Goal: Task Accomplishment & Management: Manage account settings

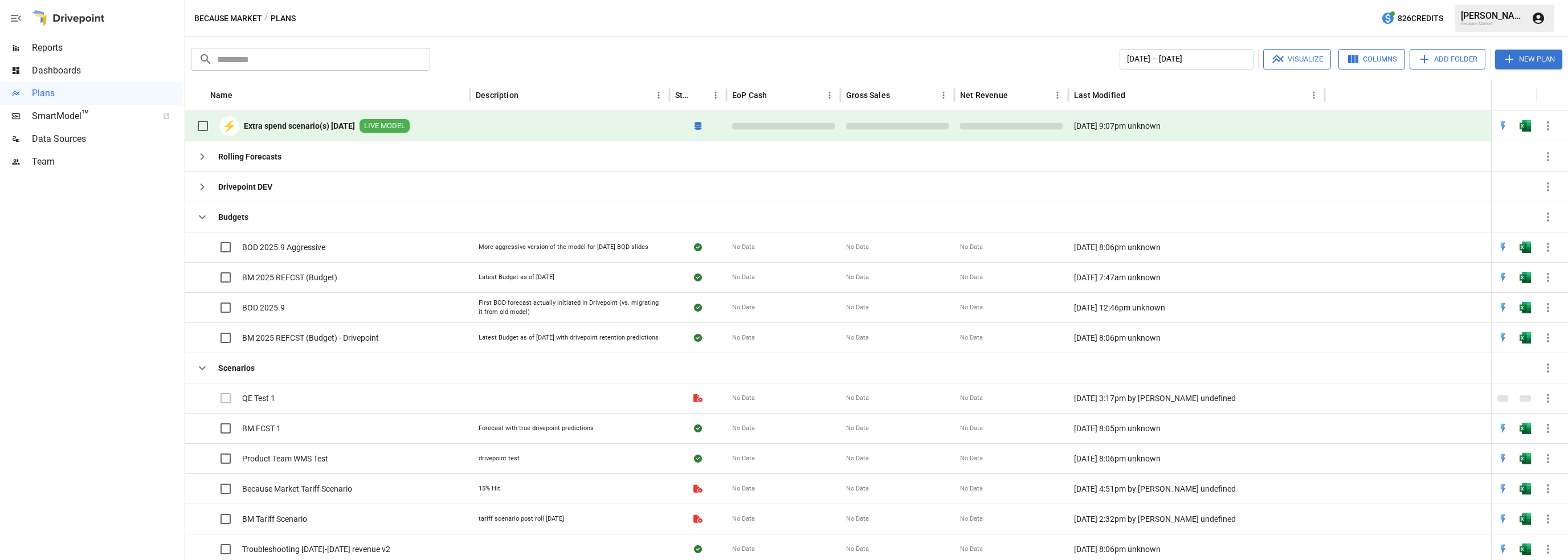
click at [1551, 126] on icon "button" at bounding box center [1548, 125] width 14 height 14
click at [1549, 127] on icon "button" at bounding box center [1548, 125] width 14 height 14
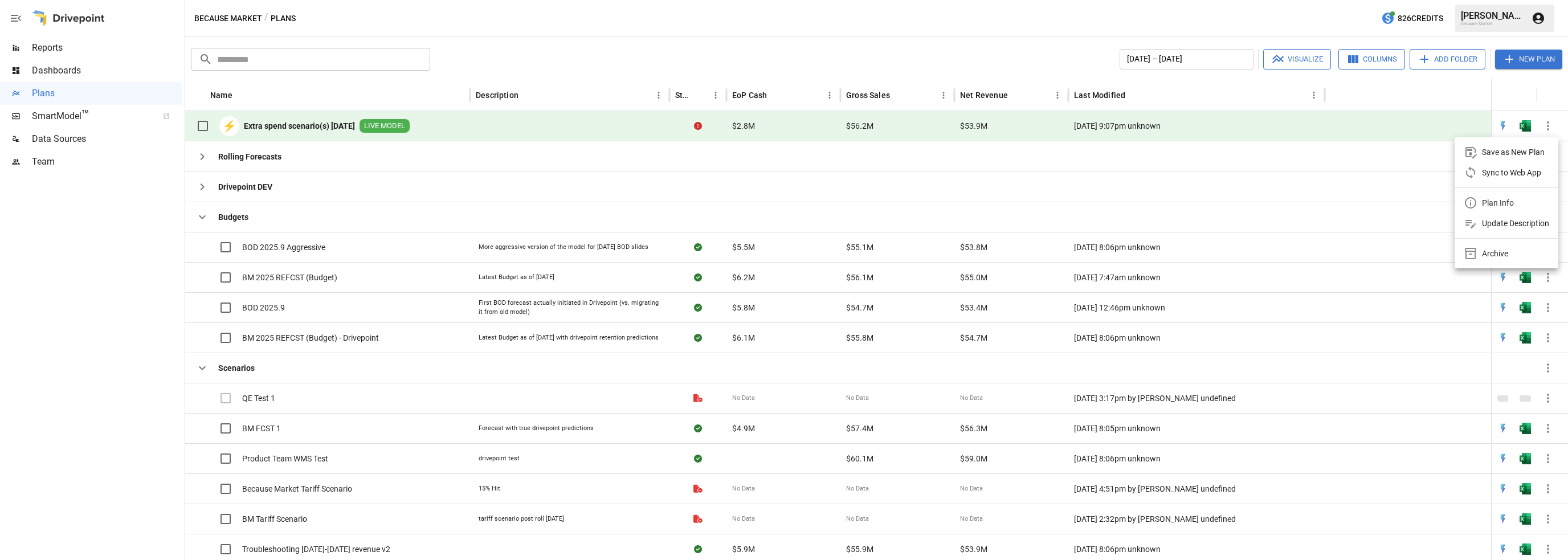
click at [1495, 220] on div "Update Description" at bounding box center [1515, 223] width 67 height 14
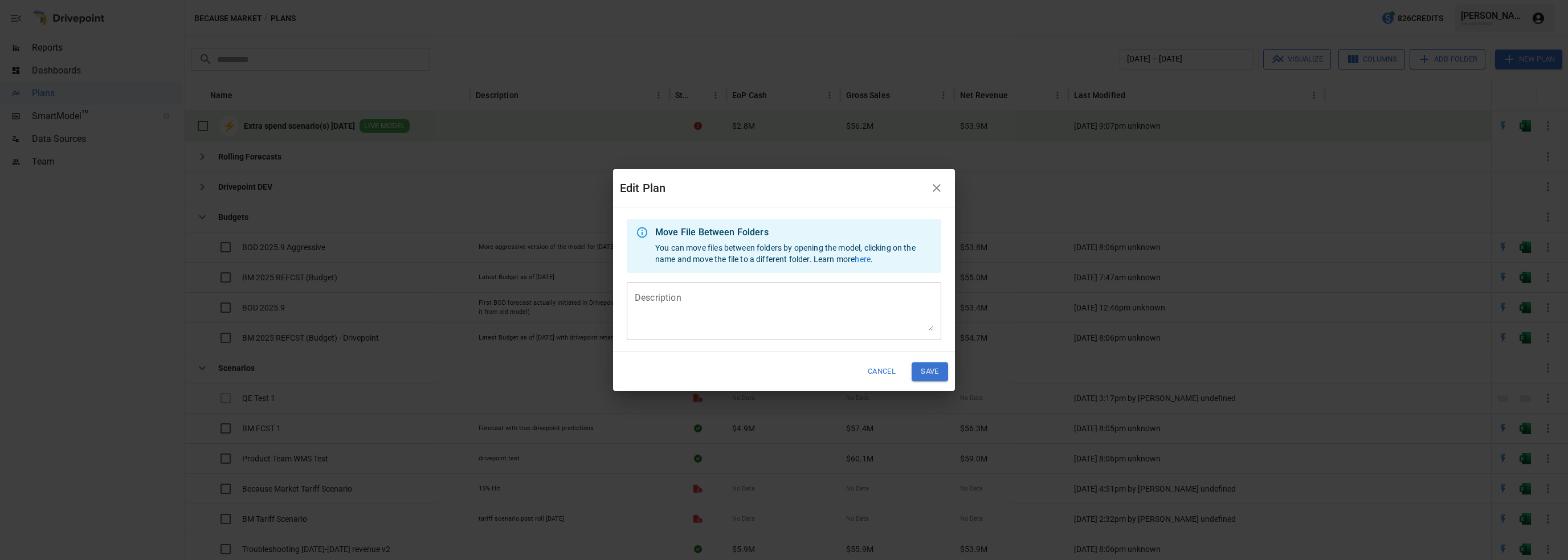
click at [655, 301] on textarea "Description" at bounding box center [784, 311] width 299 height 40
click at [868, 371] on button "Cancel" at bounding box center [882, 371] width 42 height 19
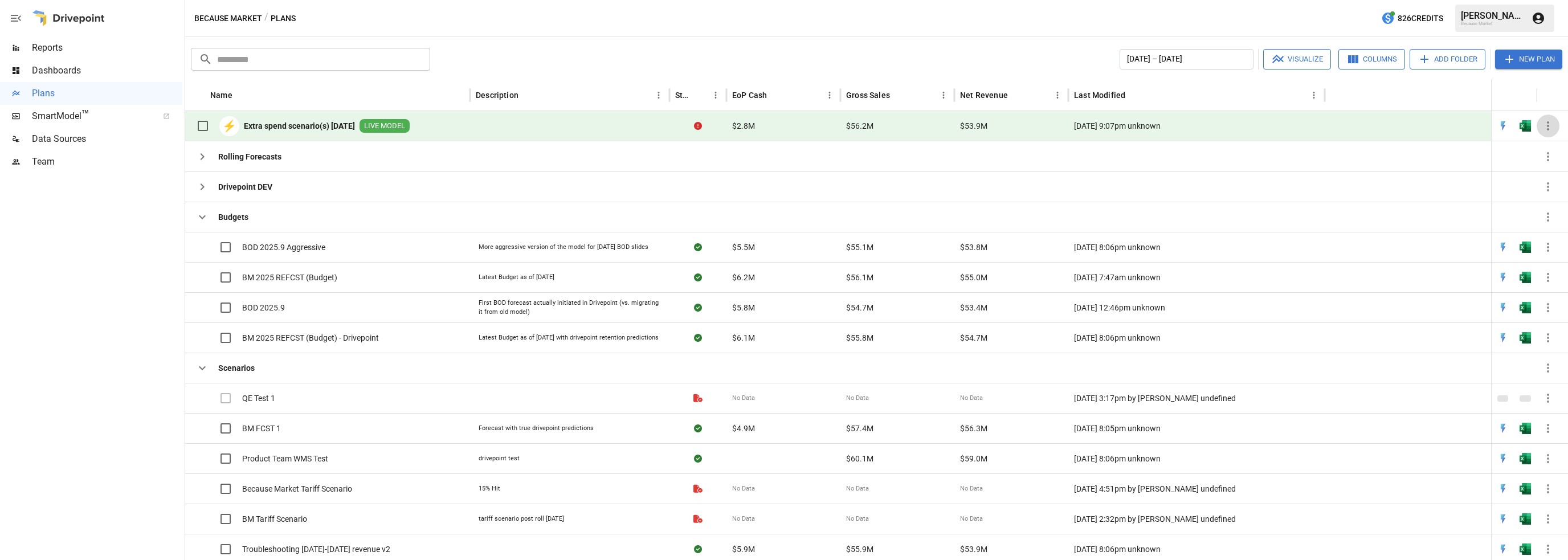
drag, startPoint x: 322, startPoint y: 124, endPoint x: 1546, endPoint y: 123, distance: 1224.0
click at [1546, 123] on icon "button" at bounding box center [1548, 125] width 14 height 14
click at [1501, 203] on div "Plan Info" at bounding box center [1498, 203] width 32 height 14
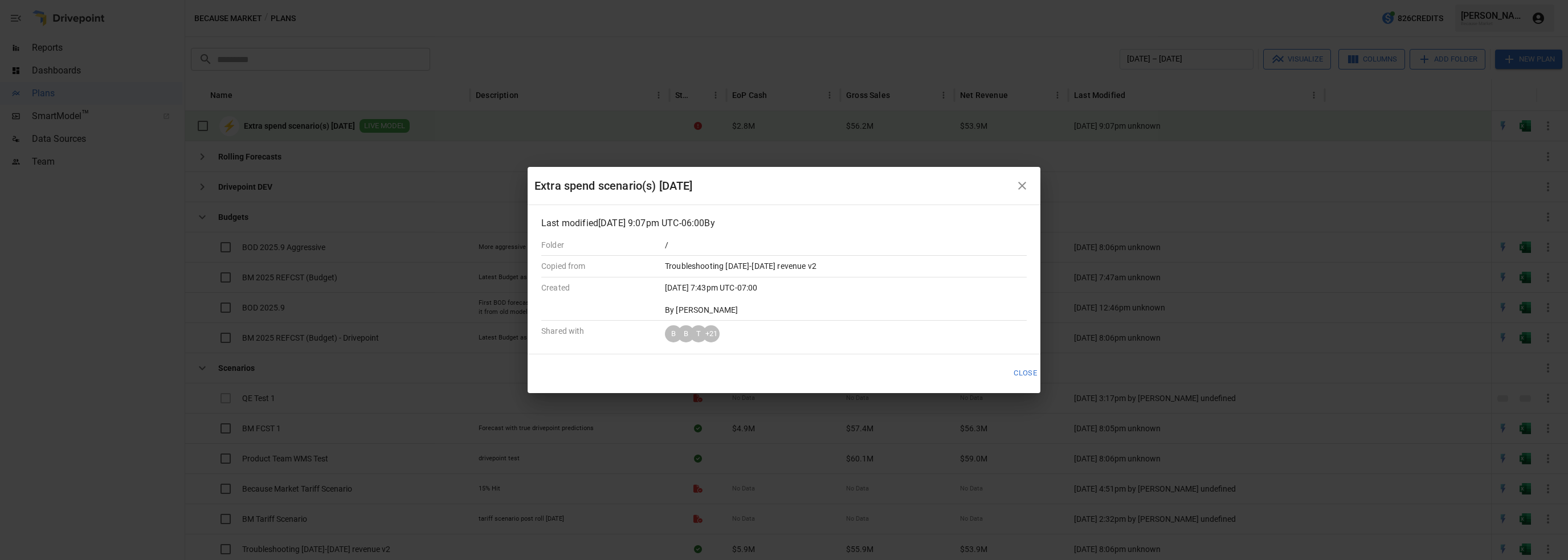
click at [654, 178] on div "Extra spend scenario(s) [DATE]" at bounding box center [772, 185] width 476 height 18
drag, startPoint x: 633, startPoint y: 178, endPoint x: 609, endPoint y: 176, distance: 24.1
click at [632, 178] on div "Extra spend scenario(s) [DATE]" at bounding box center [772, 185] width 476 height 18
click at [609, 176] on div "Extra spend scenario(s) [DATE]" at bounding box center [772, 185] width 476 height 18
click at [607, 179] on div "Extra spend scenario(s) [DATE]" at bounding box center [772, 185] width 476 height 18
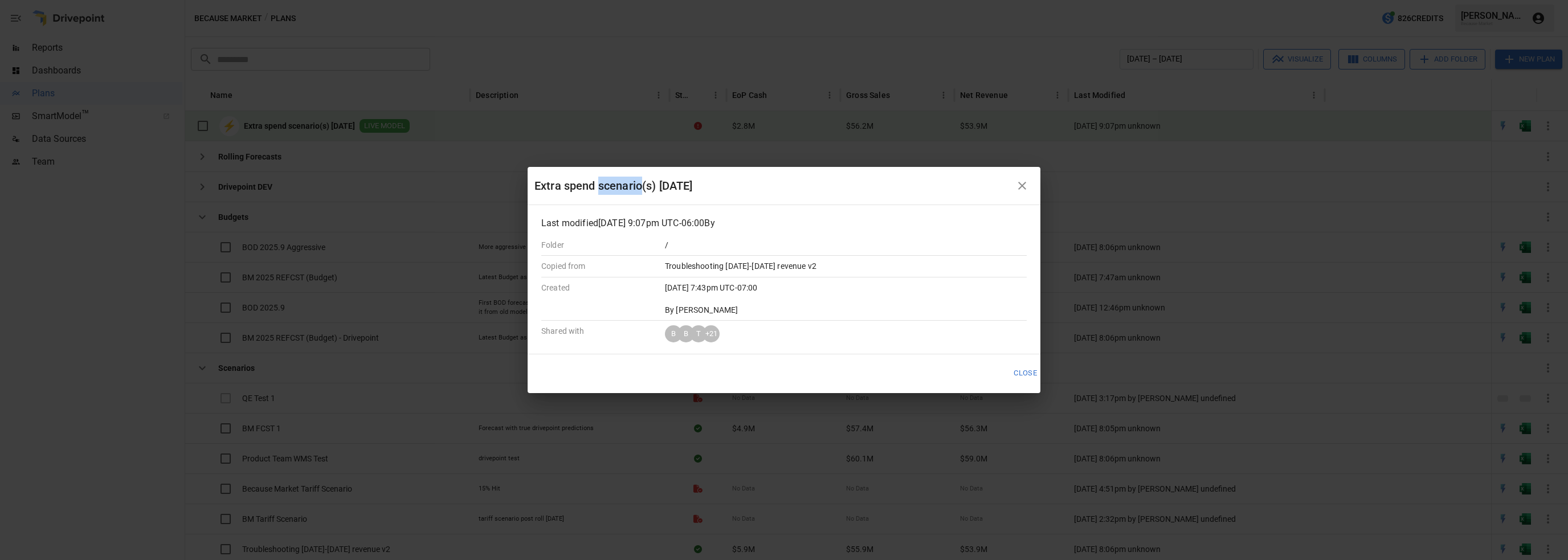
drag, startPoint x: 685, startPoint y: 185, endPoint x: 733, endPoint y: 179, distance: 48.4
click at [707, 184] on div "Extra spend scenario(s) [DATE]" at bounding box center [772, 185] width 476 height 18
click at [736, 179] on div "Extra spend scenario(s) [DATE]" at bounding box center [772, 185] width 476 height 18
drag, startPoint x: 757, startPoint y: 187, endPoint x: 790, endPoint y: 198, distance: 34.8
click at [762, 188] on div "Extra spend scenario(s) [DATE]" at bounding box center [772, 185] width 476 height 18
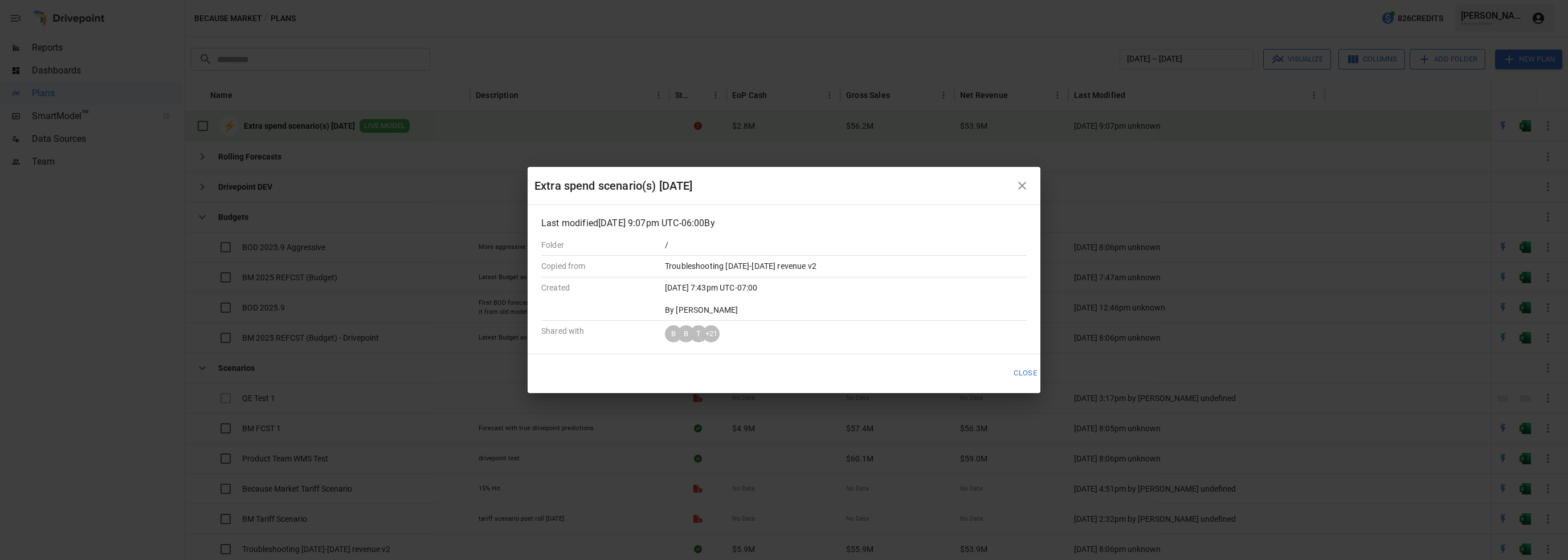
drag, startPoint x: 809, startPoint y: 208, endPoint x: 860, endPoint y: 222, distance: 52.9
click at [817, 211] on div "Last modified [DATE] 9:07pm UTC-06:00 By Folder / Copied from Troubleshooting […" at bounding box center [784, 279] width 513 height 148
drag, startPoint x: 863, startPoint y: 222, endPoint x: 926, endPoint y: 284, distance: 88.4
click at [867, 225] on p "Last modified [DATE] 9:07pm UTC-06:00 By" at bounding box center [784, 223] width 486 height 14
click at [1022, 368] on button "Close" at bounding box center [1025, 373] width 38 height 19
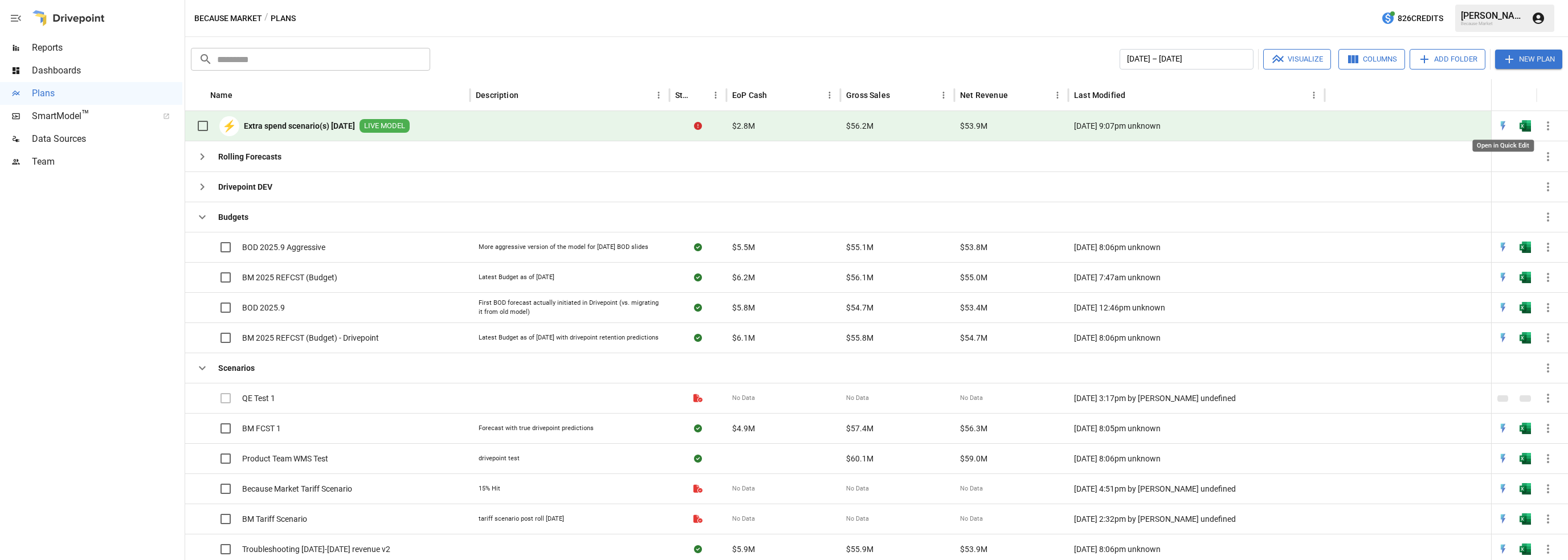
click at [1503, 124] on img "Open in Quick Edit" at bounding box center [1504, 126] width 11 height 11
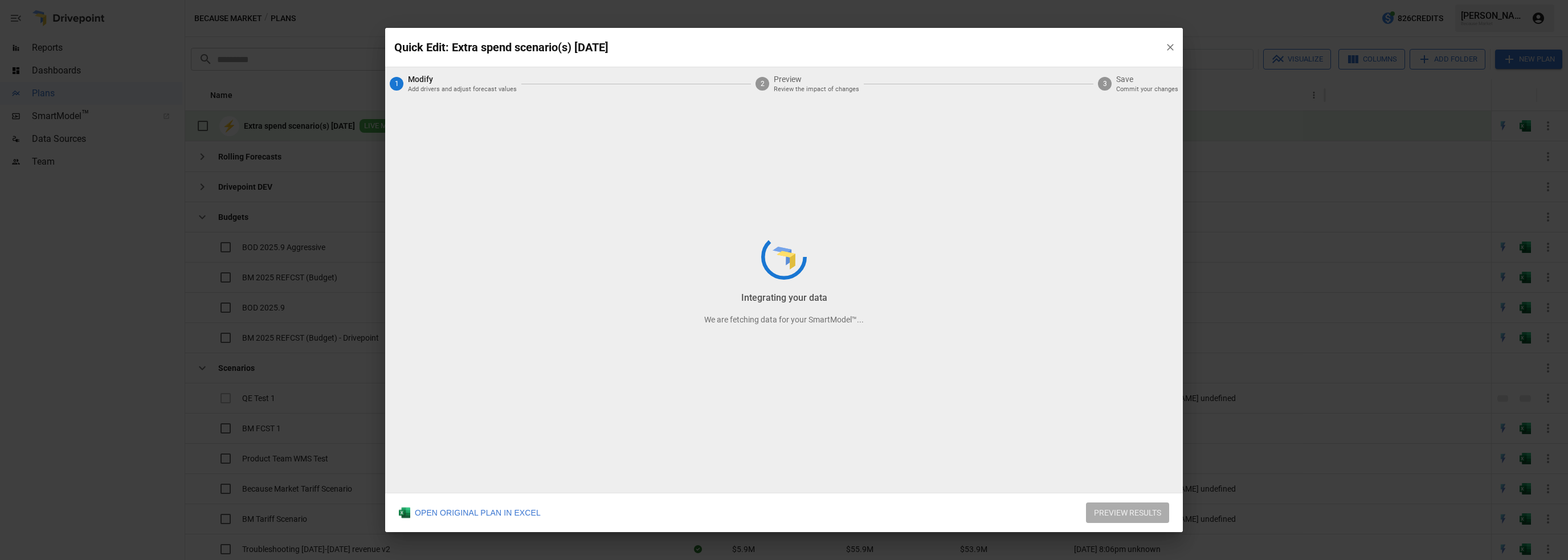
click at [594, 58] on div "Integrating your data We are fetching data for your SmartModel™..." at bounding box center [784, 280] width 798 height 504
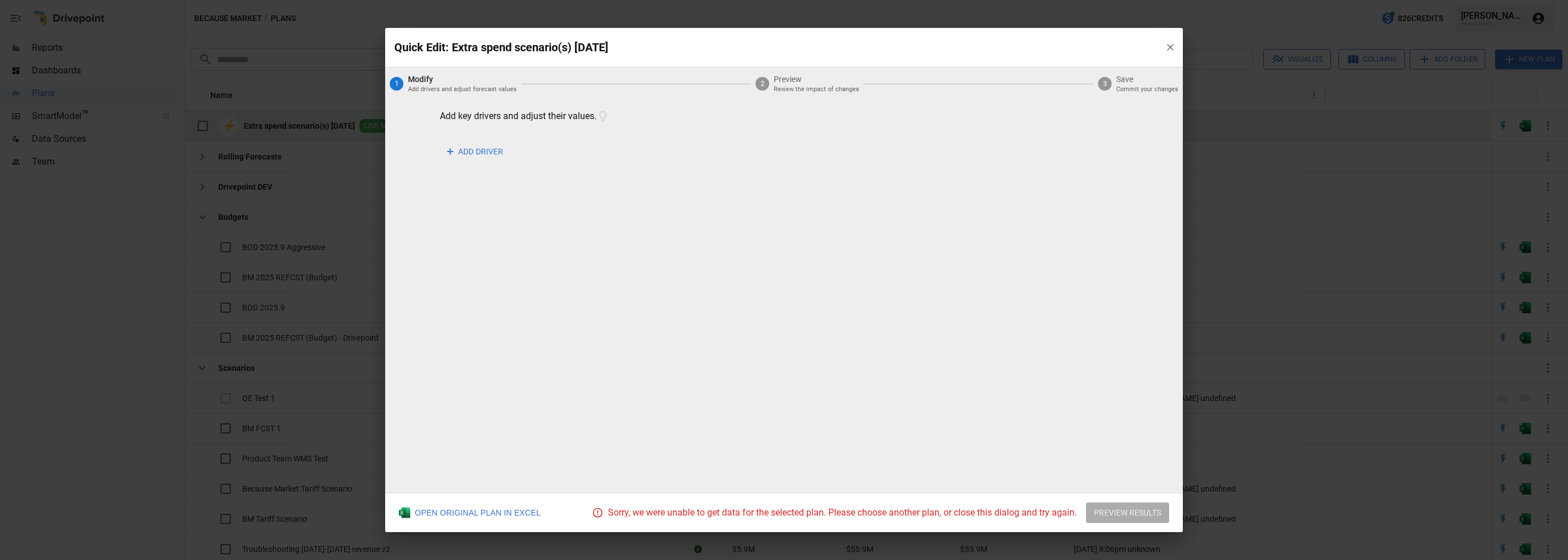
click at [591, 47] on p "Quick Edit: Extra spend scenario(s) [DATE]" at bounding box center [775, 46] width 762 height 18
click at [593, 45] on p "Quick Edit: Extra spend scenario(s) [DATE]" at bounding box center [775, 46] width 762 height 18
click at [1173, 47] on icon "button" at bounding box center [1171, 47] width 11 height 11
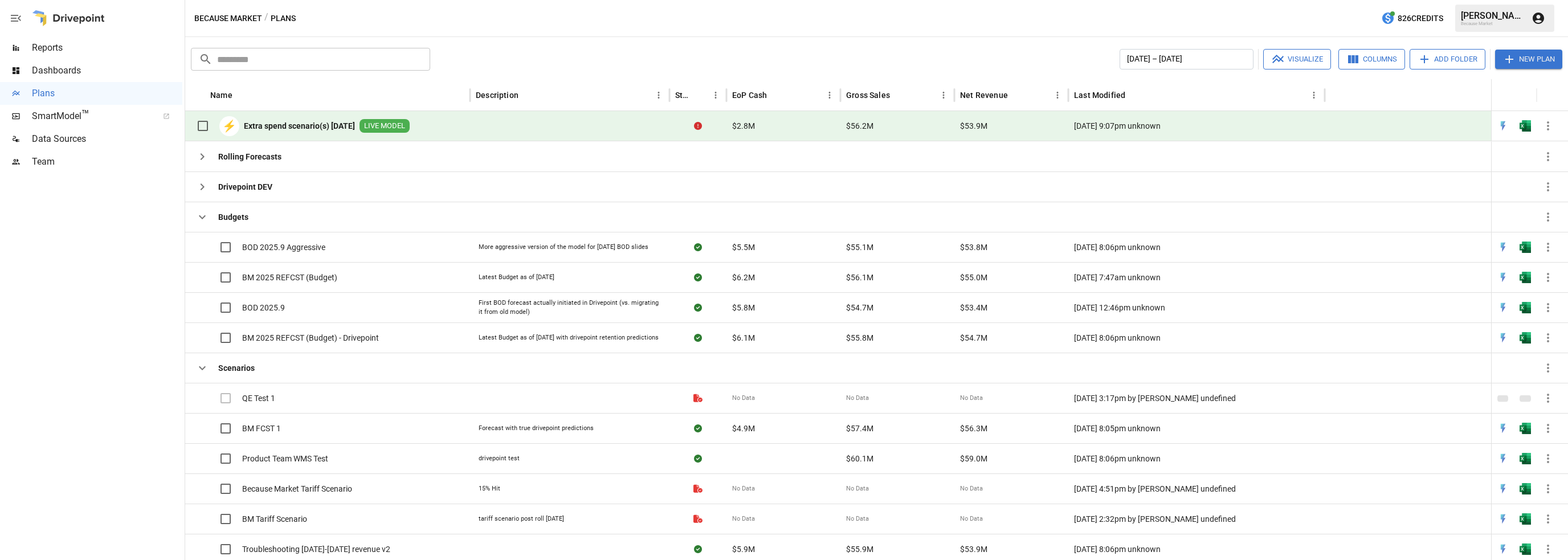
click at [310, 122] on b "Extra spend scenario(s) [DATE]" at bounding box center [300, 126] width 111 height 11
click at [312, 122] on b "Extra spend scenario(s) [DATE]" at bounding box center [300, 126] width 111 height 11
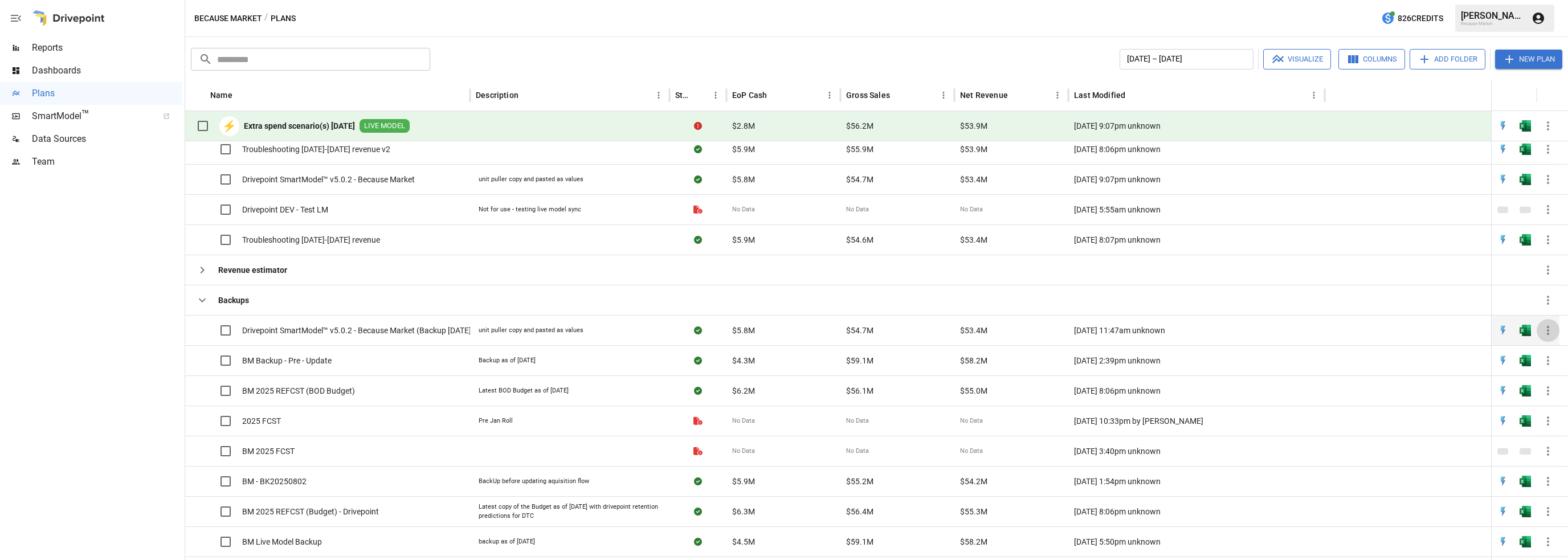
click at [1545, 328] on icon "button" at bounding box center [1548, 330] width 14 height 14
click at [338, 174] on div at bounding box center [784, 280] width 1568 height 560
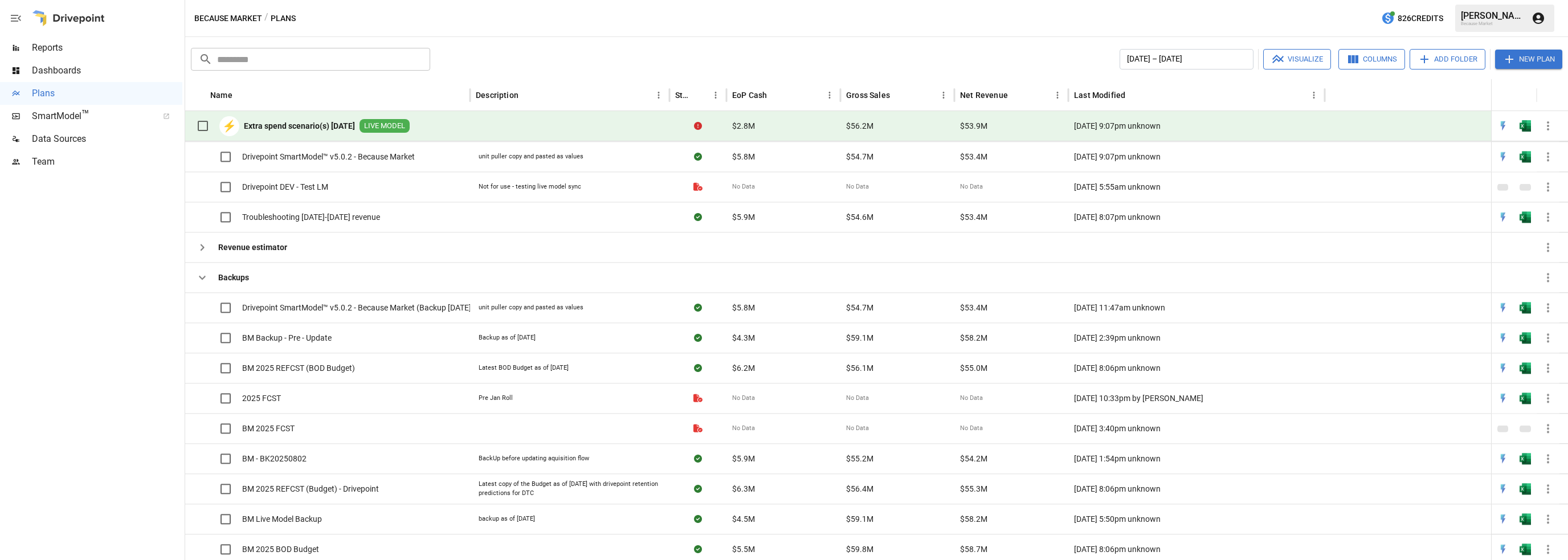
scroll to position [423, 0]
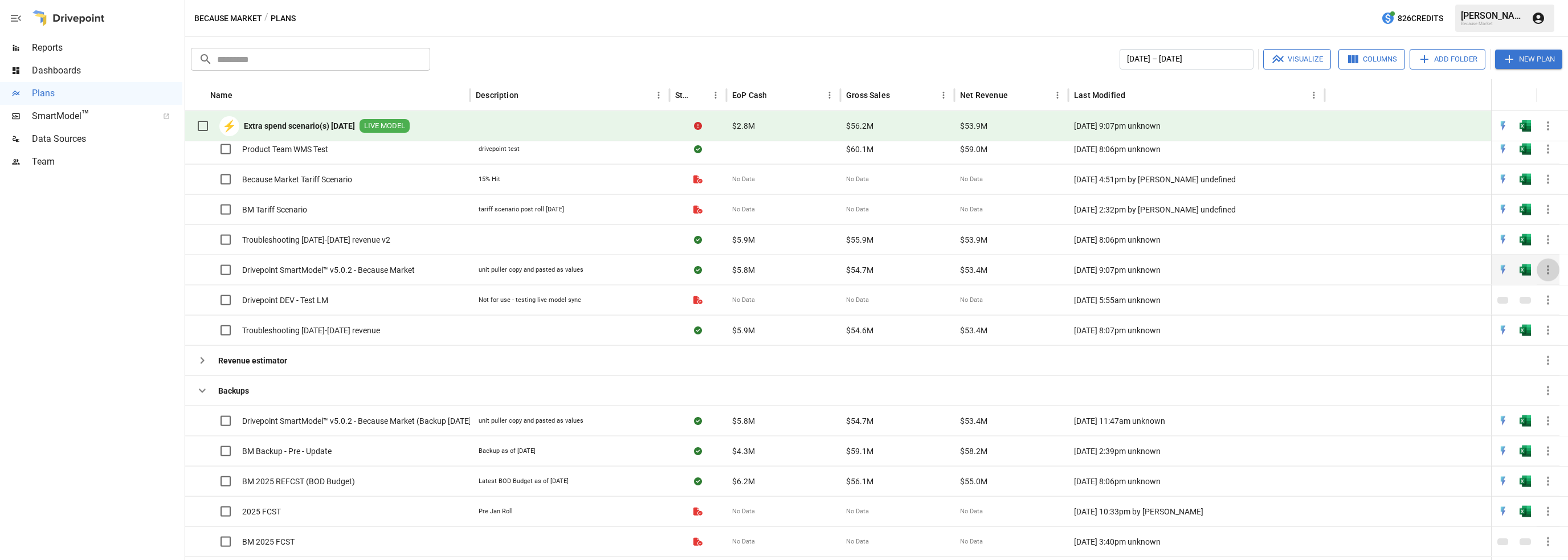
click at [1550, 264] on icon "button" at bounding box center [1548, 270] width 14 height 14
click at [1089, 360] on div at bounding box center [784, 280] width 1568 height 560
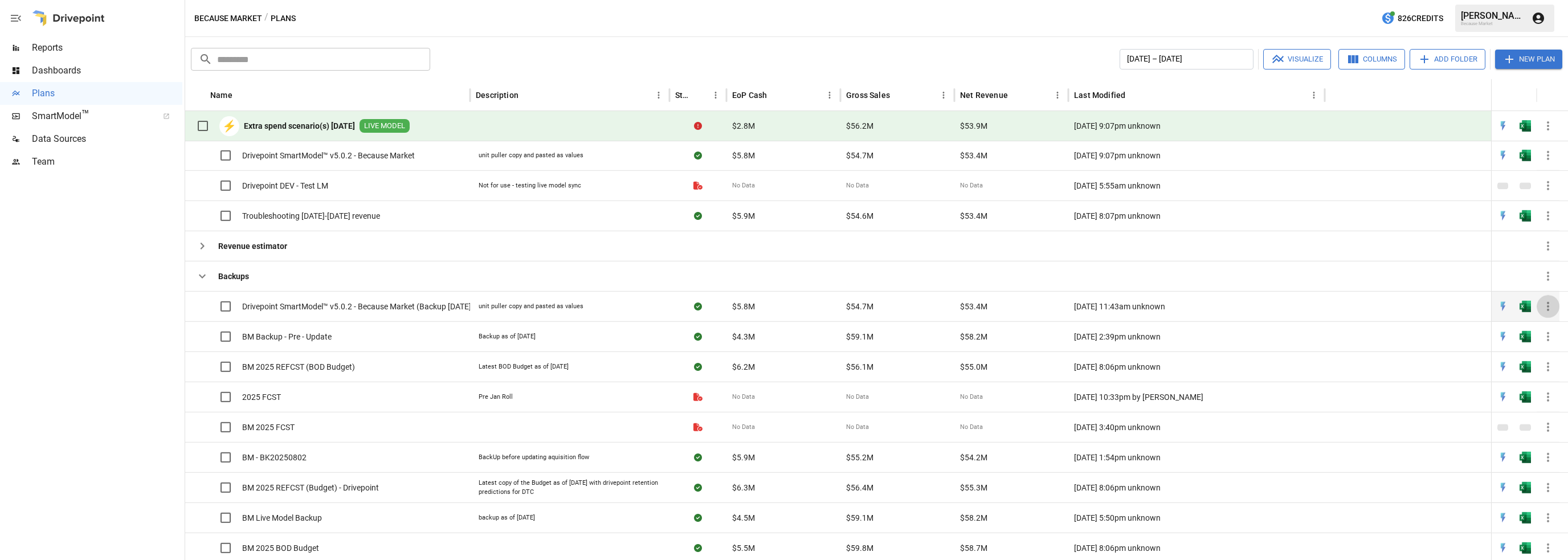
click at [1546, 302] on icon "button" at bounding box center [1548, 306] width 14 height 14
click at [1489, 417] on div "Plan Info" at bounding box center [1498, 412] width 32 height 14
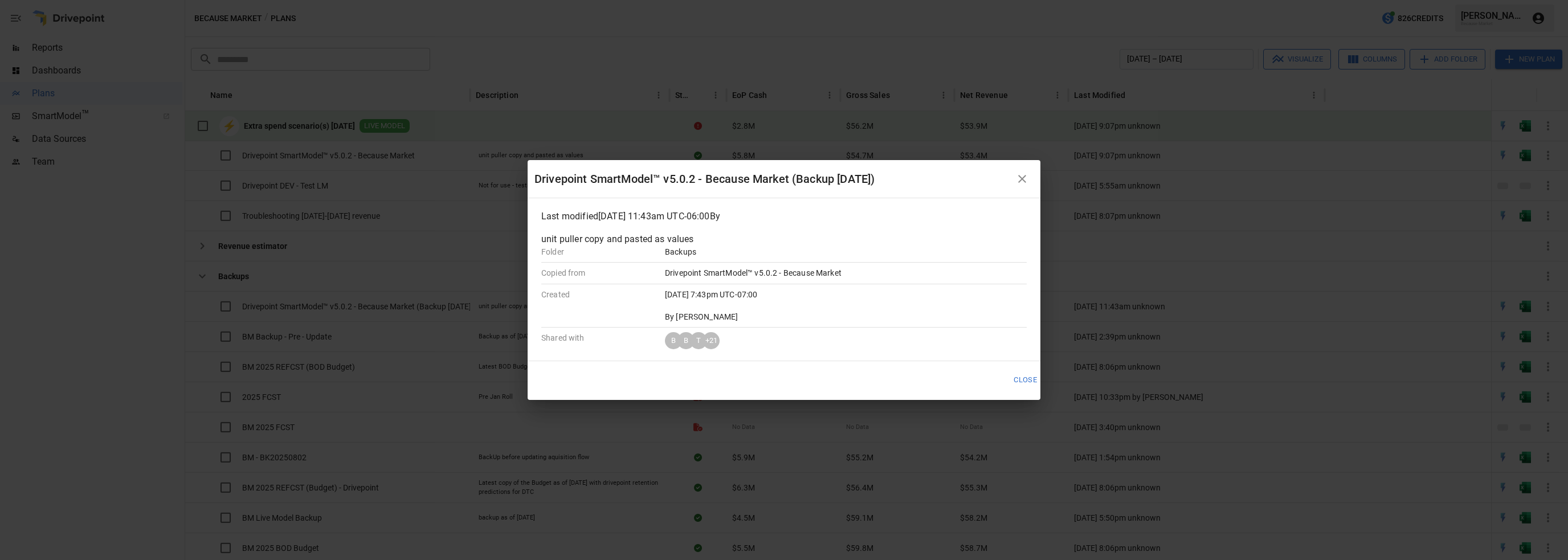
click at [677, 212] on p "Last modified [DATE] 11:43am UTC-06:00 By" at bounding box center [784, 216] width 486 height 14
click at [639, 175] on div "Drivepoint SmartModel™ v5.0.2 - Because Market (Backup [DATE])" at bounding box center [772, 178] width 476 height 18
drag, startPoint x: 536, startPoint y: 173, endPoint x: 750, endPoint y: 182, distance: 214.2
click at [750, 182] on div "Drivepoint SmartModel™ v5.0.2 - Because Market (Backup [DATE])" at bounding box center [772, 178] width 476 height 18
copy div "Drivepoint SmartModel™ v5.0.2 - Because"
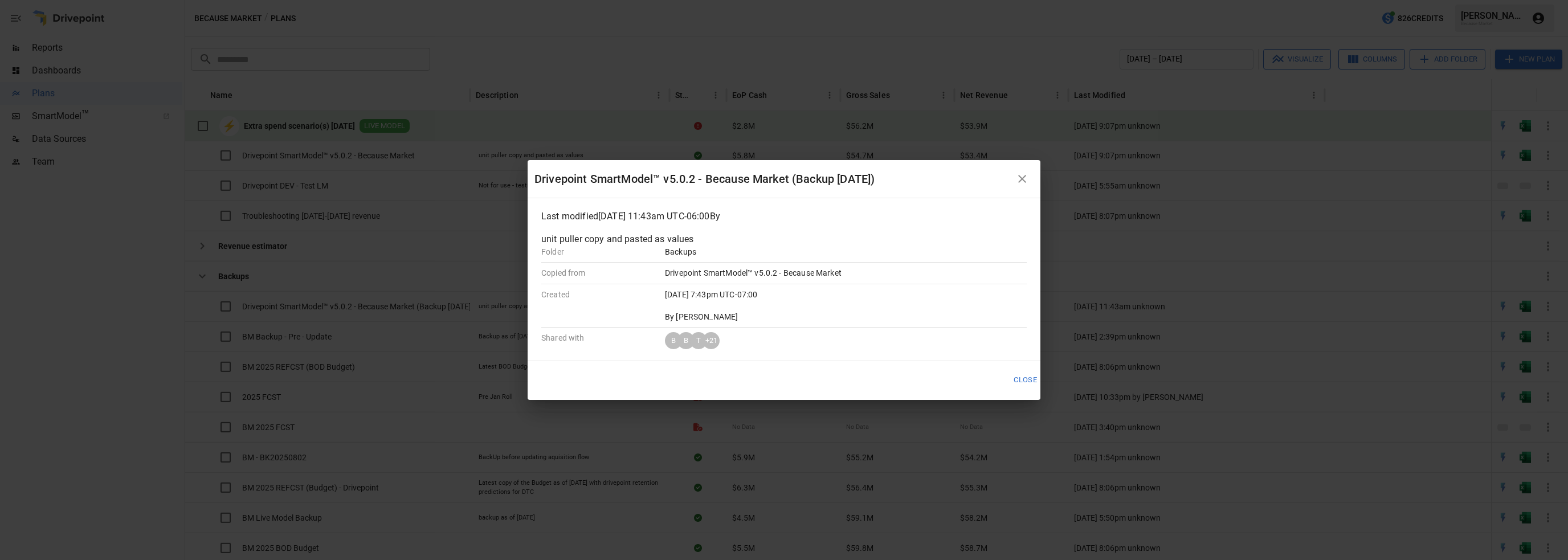
click at [175, 224] on div "Drivepoint SmartModel™ v5.0.2 - Because Market (Backup [DATE]) Last modified [D…" at bounding box center [784, 280] width 1568 height 560
